Goal: Transaction & Acquisition: Purchase product/service

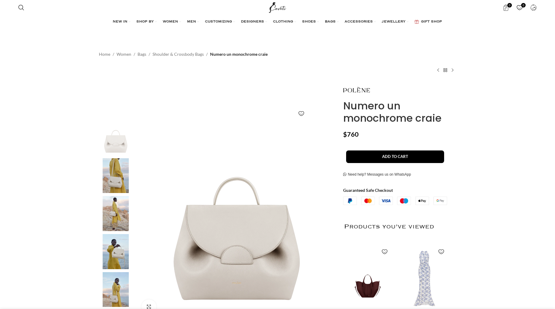
scroll to position [92, 0]
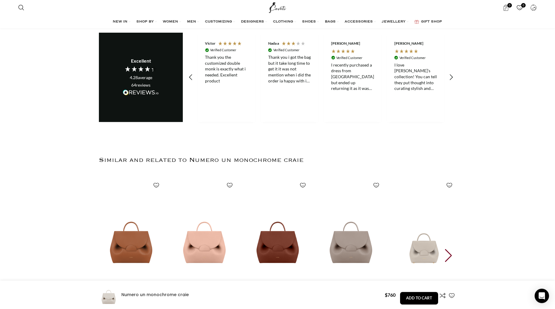
scroll to position [1224, 0]
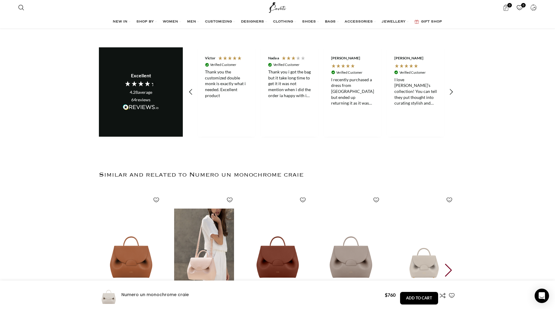
click at [207, 257] on img "2 / 30" at bounding box center [204, 251] width 66 height 124
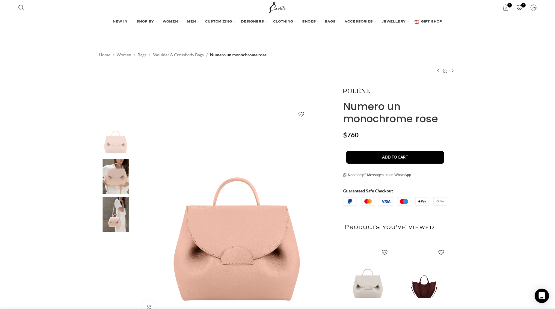
click at [119, 168] on img "2 / 3" at bounding box center [115, 176] width 37 height 35
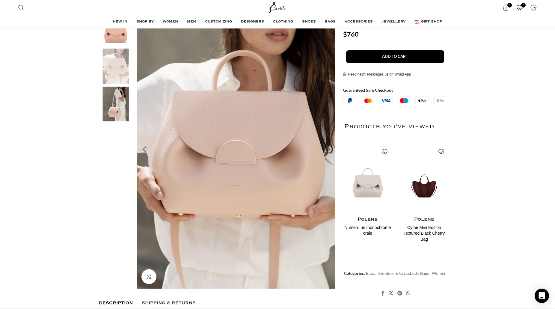
scroll to position [122, 0]
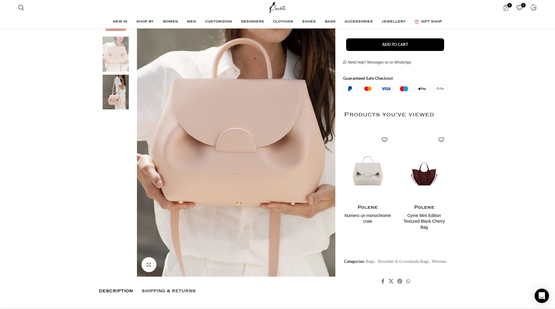
click at [115, 56] on img "2 / 3" at bounding box center [115, 54] width 37 height 35
click at [117, 89] on img "3 / 3" at bounding box center [115, 92] width 37 height 35
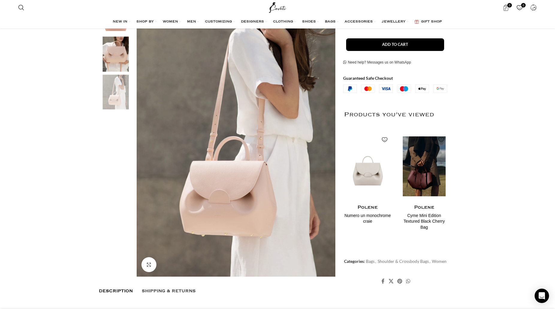
click at [425, 171] on img "2 / 2" at bounding box center [424, 166] width 49 height 74
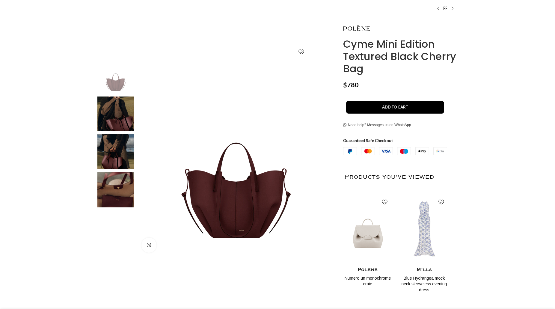
scroll to position [92, 0]
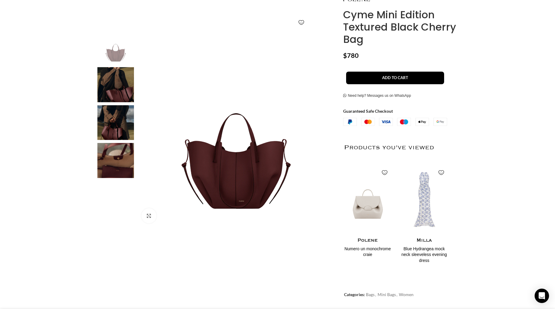
click at [128, 89] on img "2 / 4" at bounding box center [115, 84] width 37 height 35
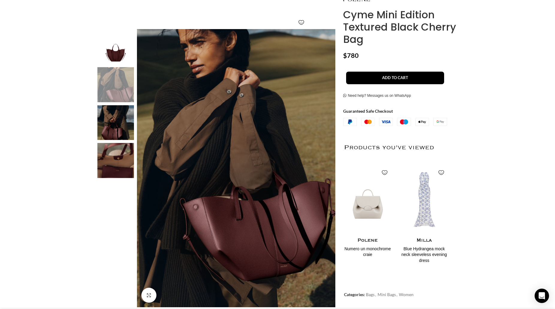
click at [117, 122] on img "3 / 4" at bounding box center [115, 122] width 37 height 35
